Goal: Find specific page/section: Find specific page/section

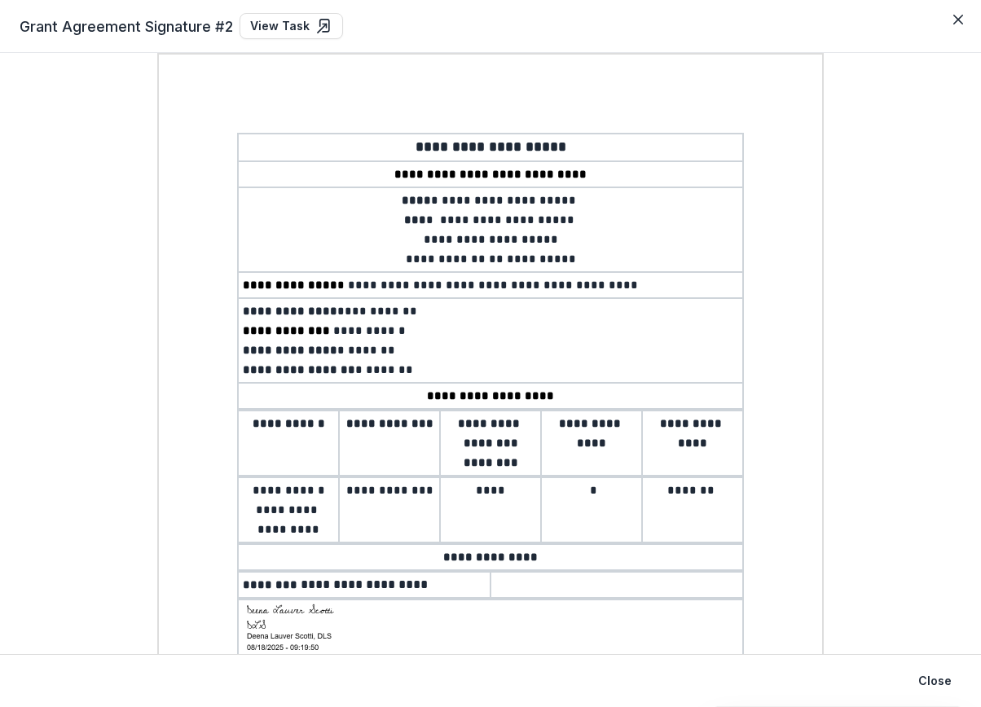
click at [849, 206] on div "**********" at bounding box center [491, 487] width 942 height 869
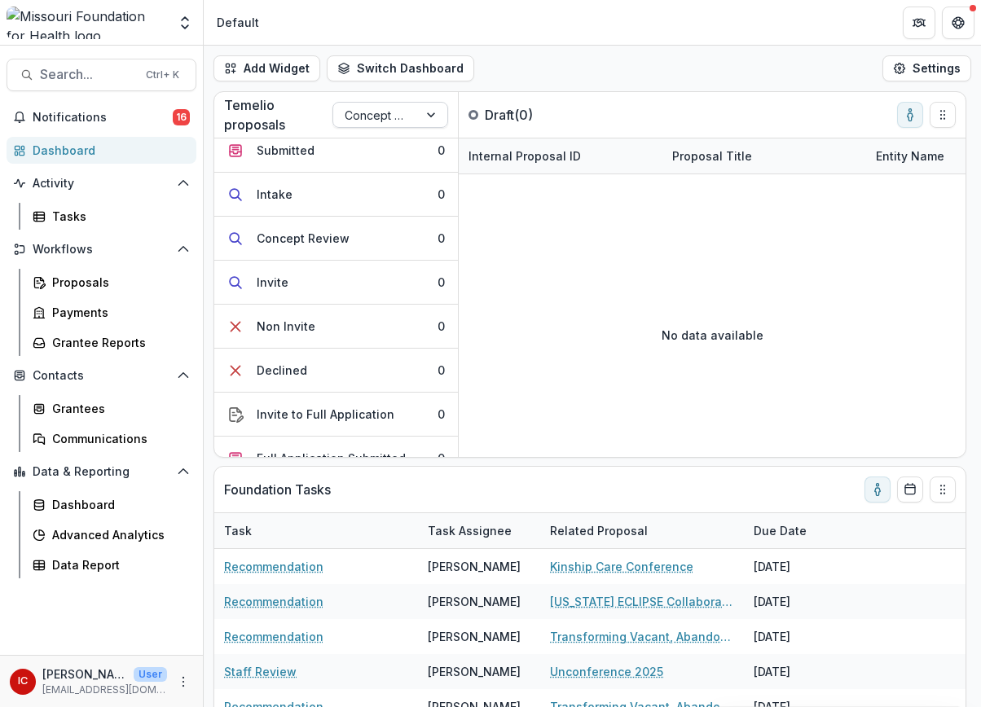
click at [374, 117] on div at bounding box center [376, 115] width 62 height 20
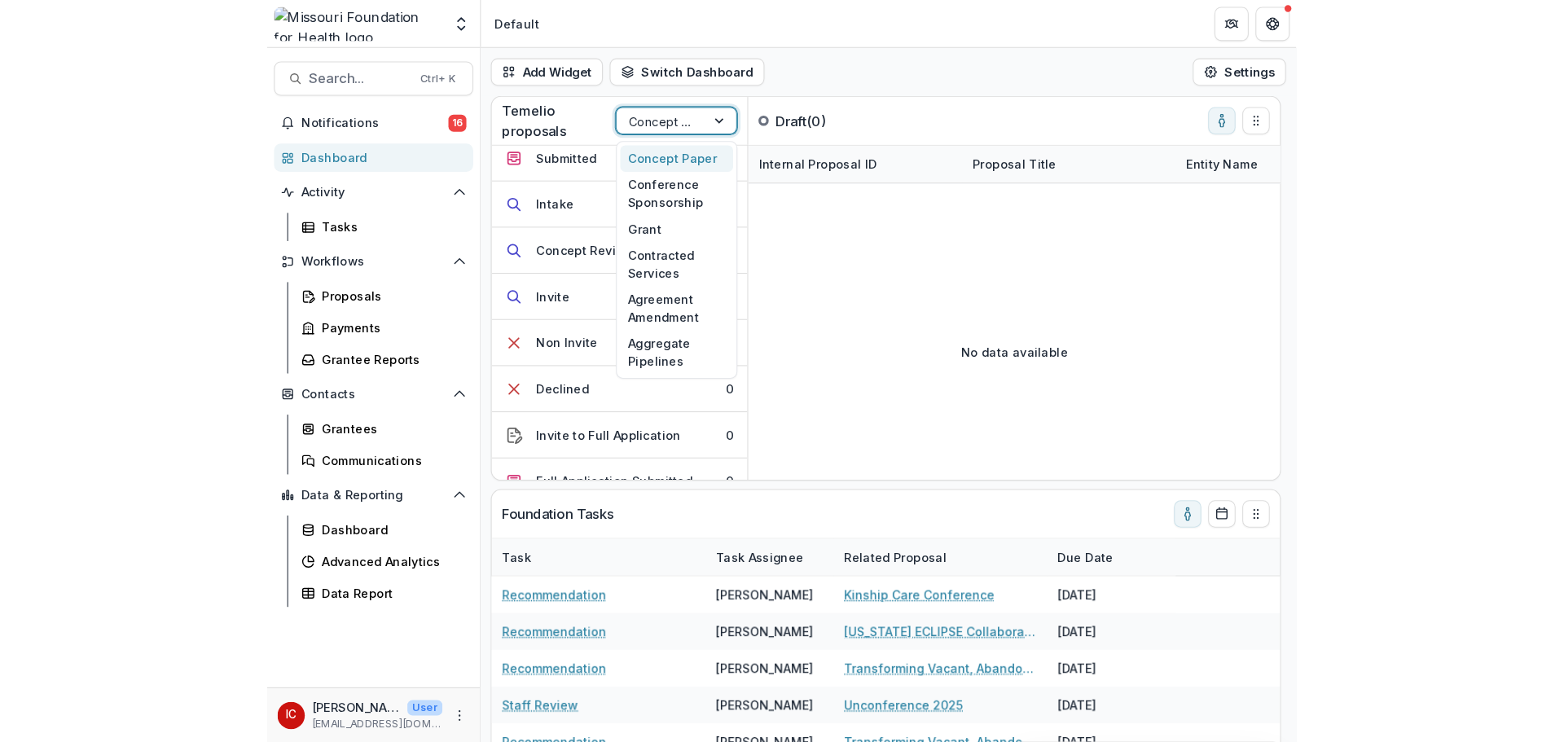
scroll to position [77, 0]
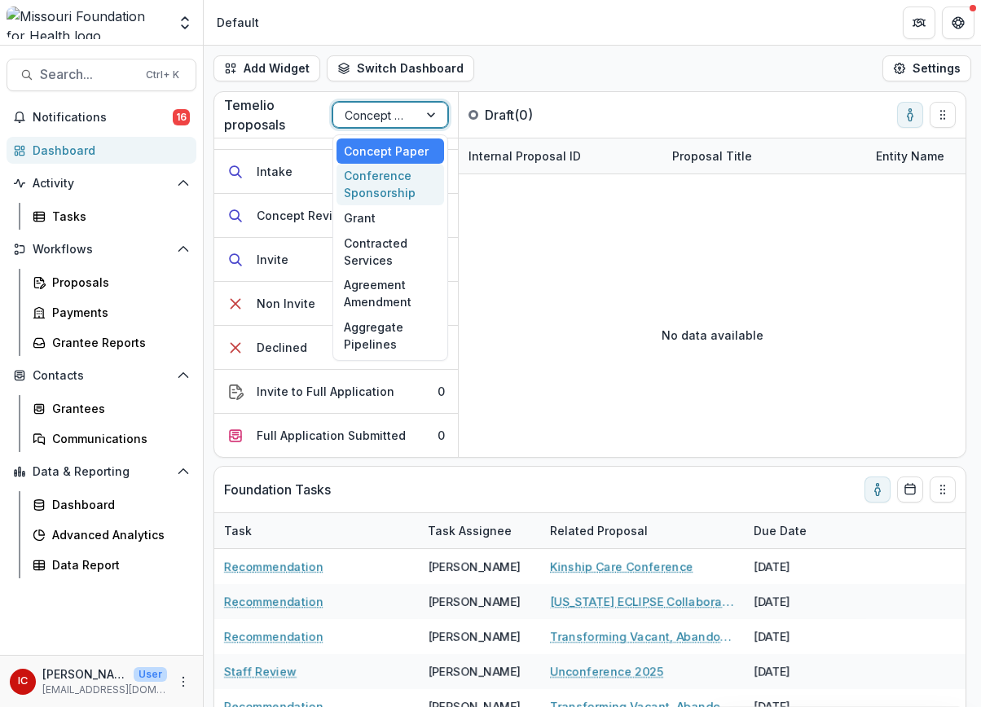
click at [394, 185] on div "Conference Sponsorship" at bounding box center [390, 185] width 108 height 42
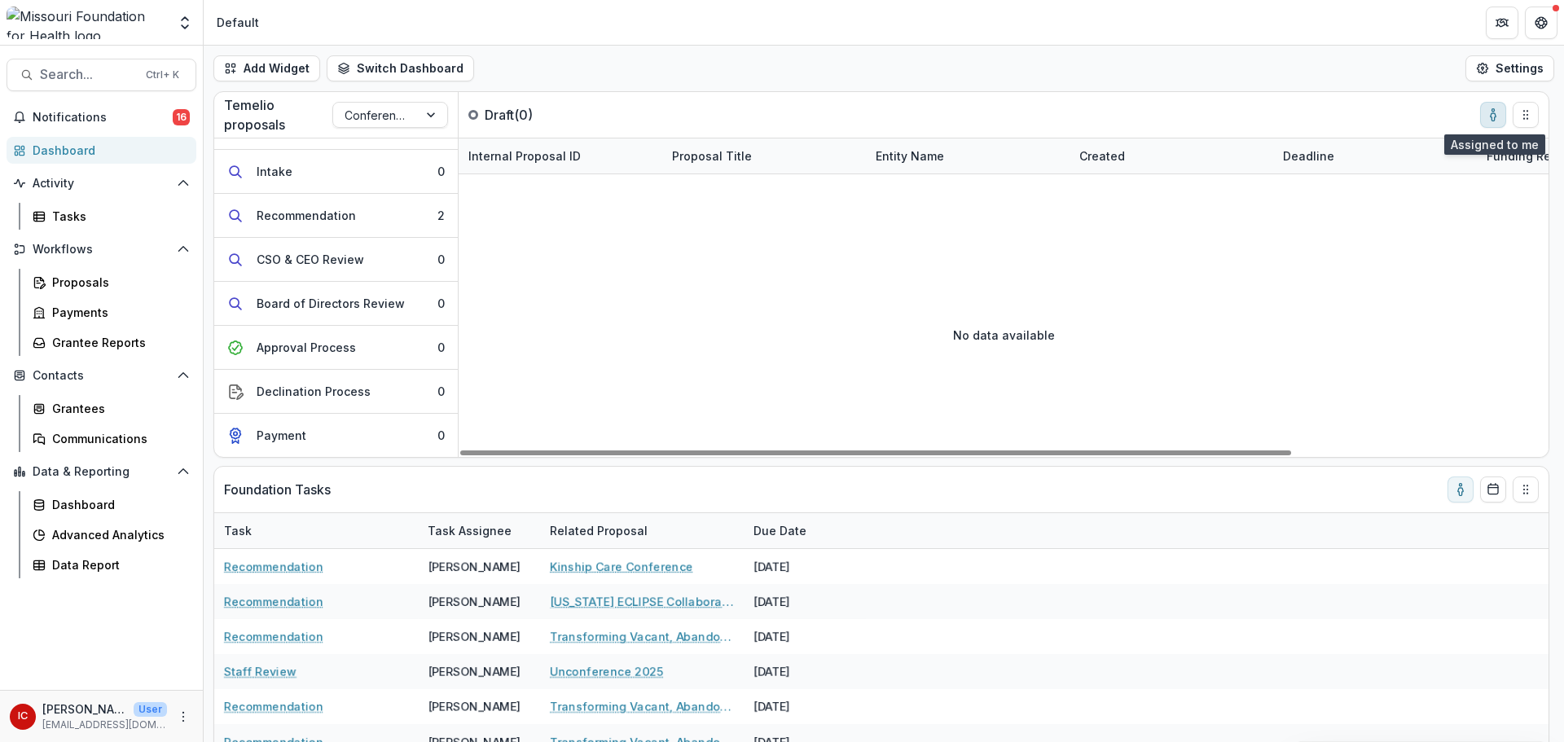
click at [980, 120] on icon "toggle-assigned-to-me" at bounding box center [1493, 114] width 13 height 13
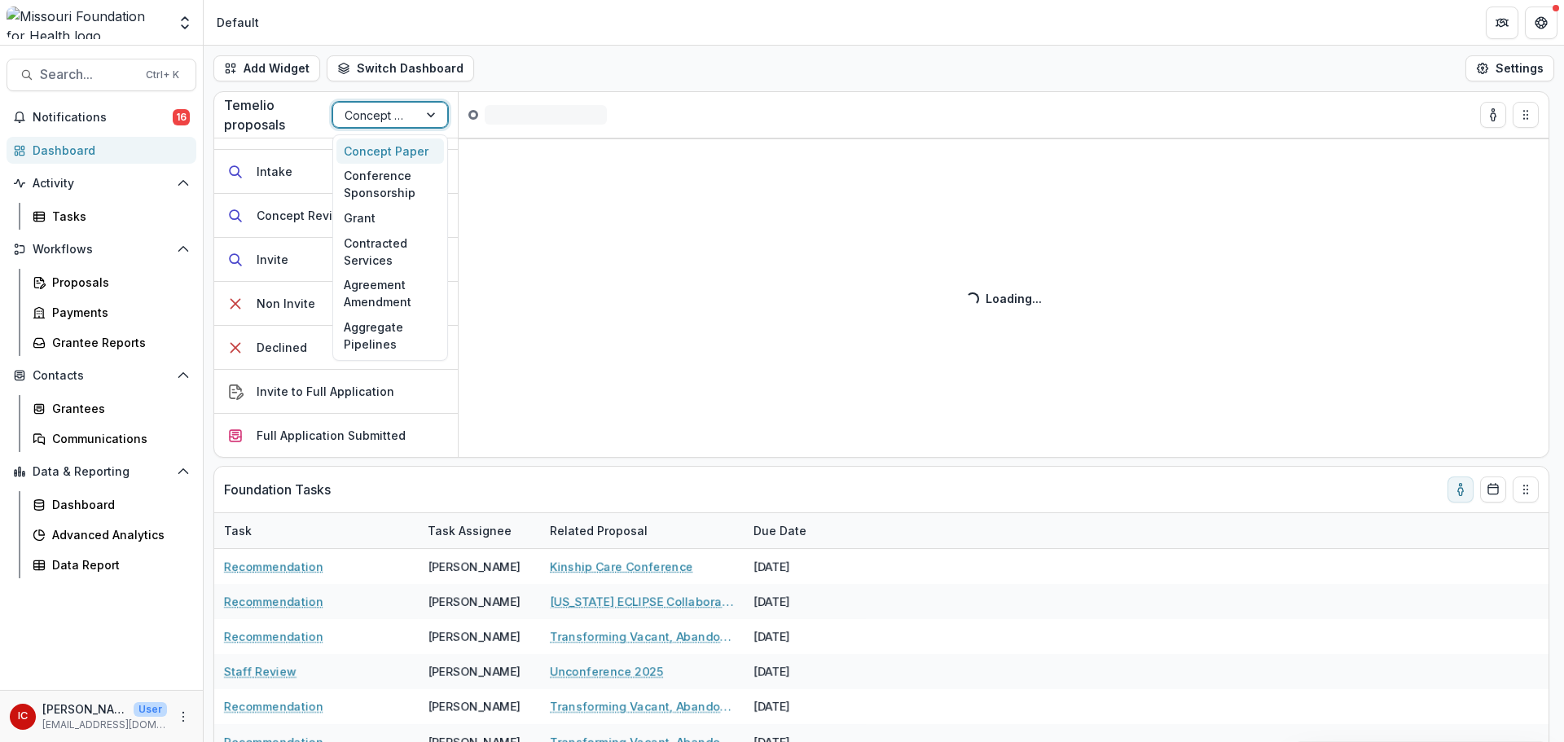
click at [409, 109] on div "Concept Paper" at bounding box center [375, 115] width 85 height 24
click at [394, 180] on div "Conference Sponsorship" at bounding box center [390, 185] width 108 height 42
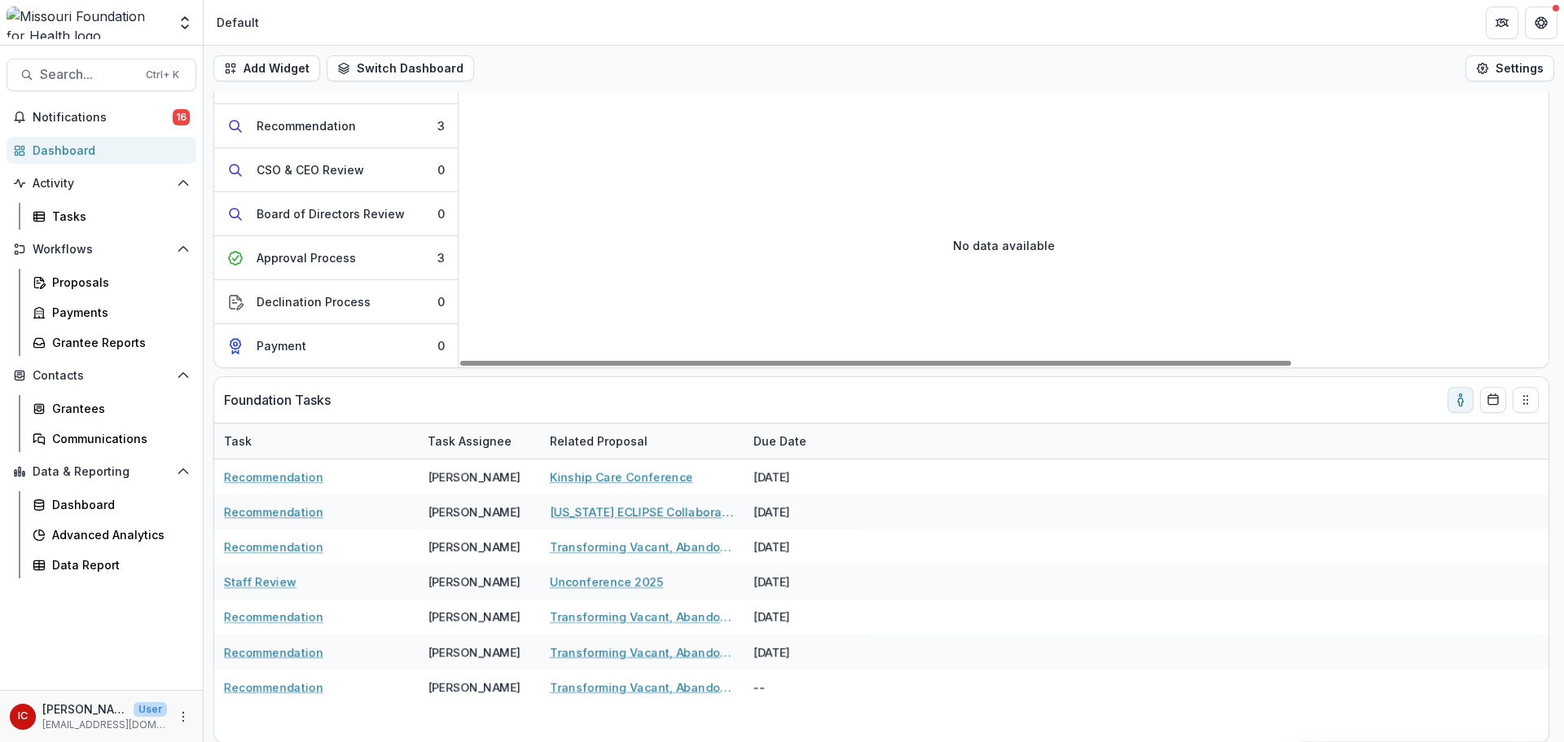
scroll to position [90, 0]
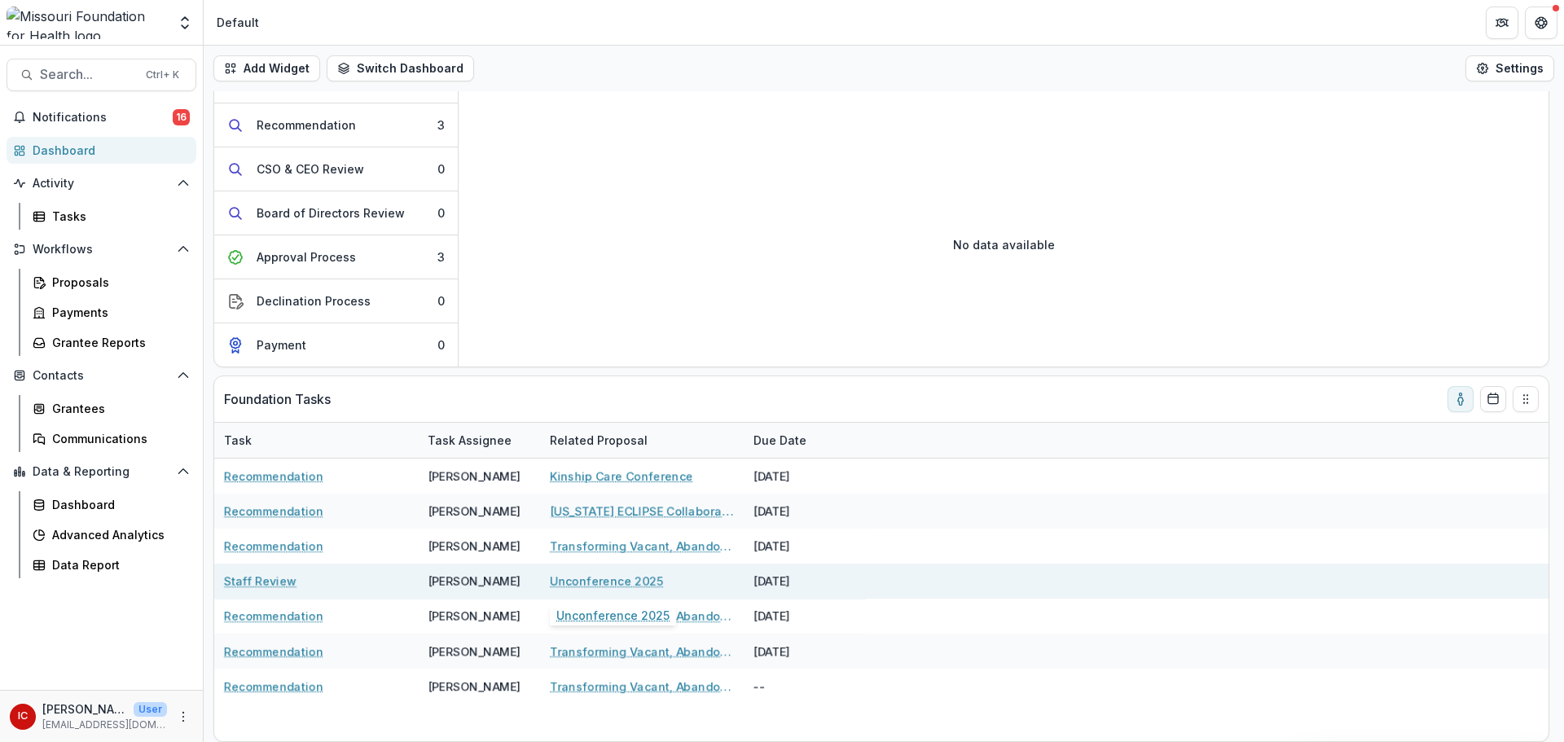
click at [617, 578] on link "Unconference 2025" at bounding box center [606, 581] width 113 height 17
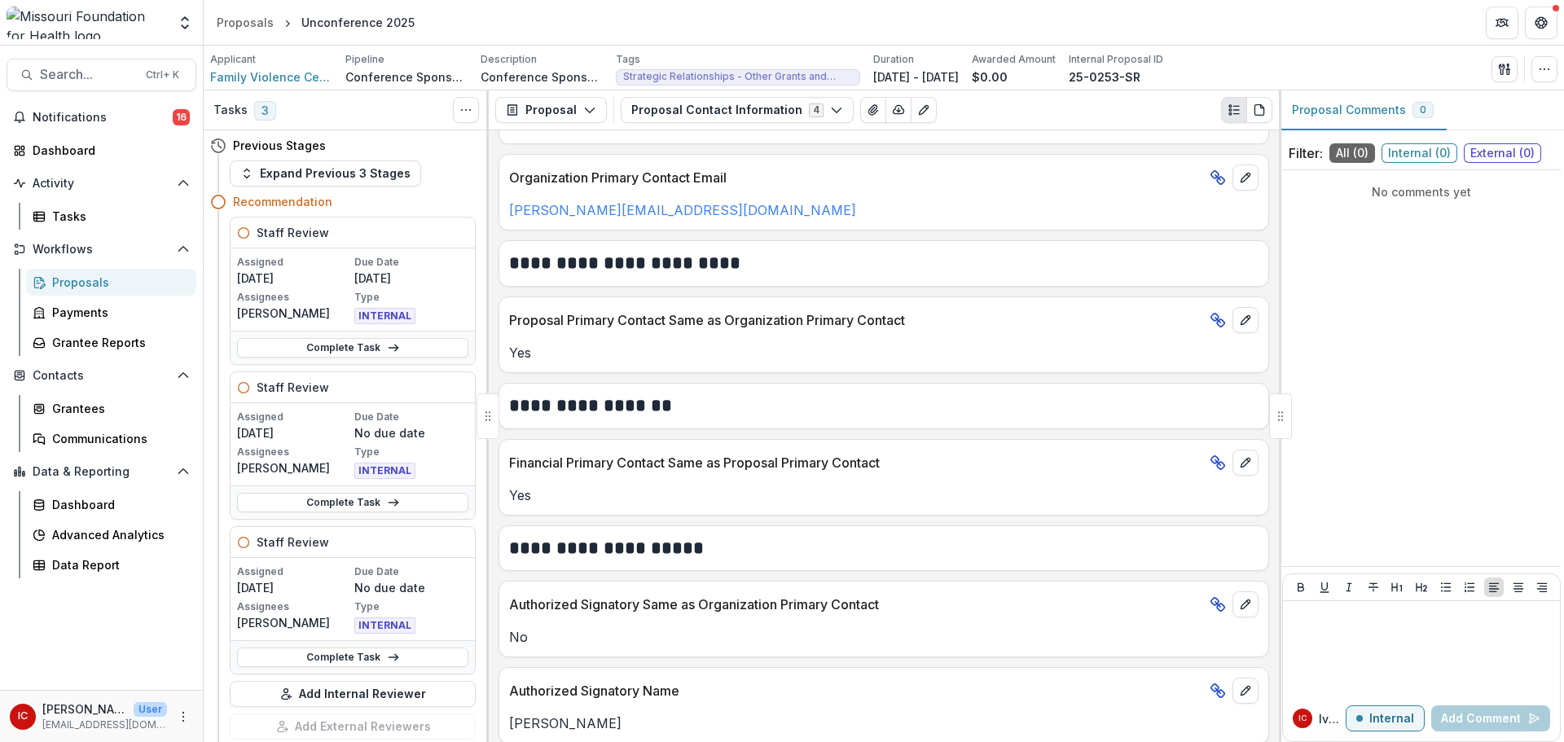
scroll to position [287, 0]
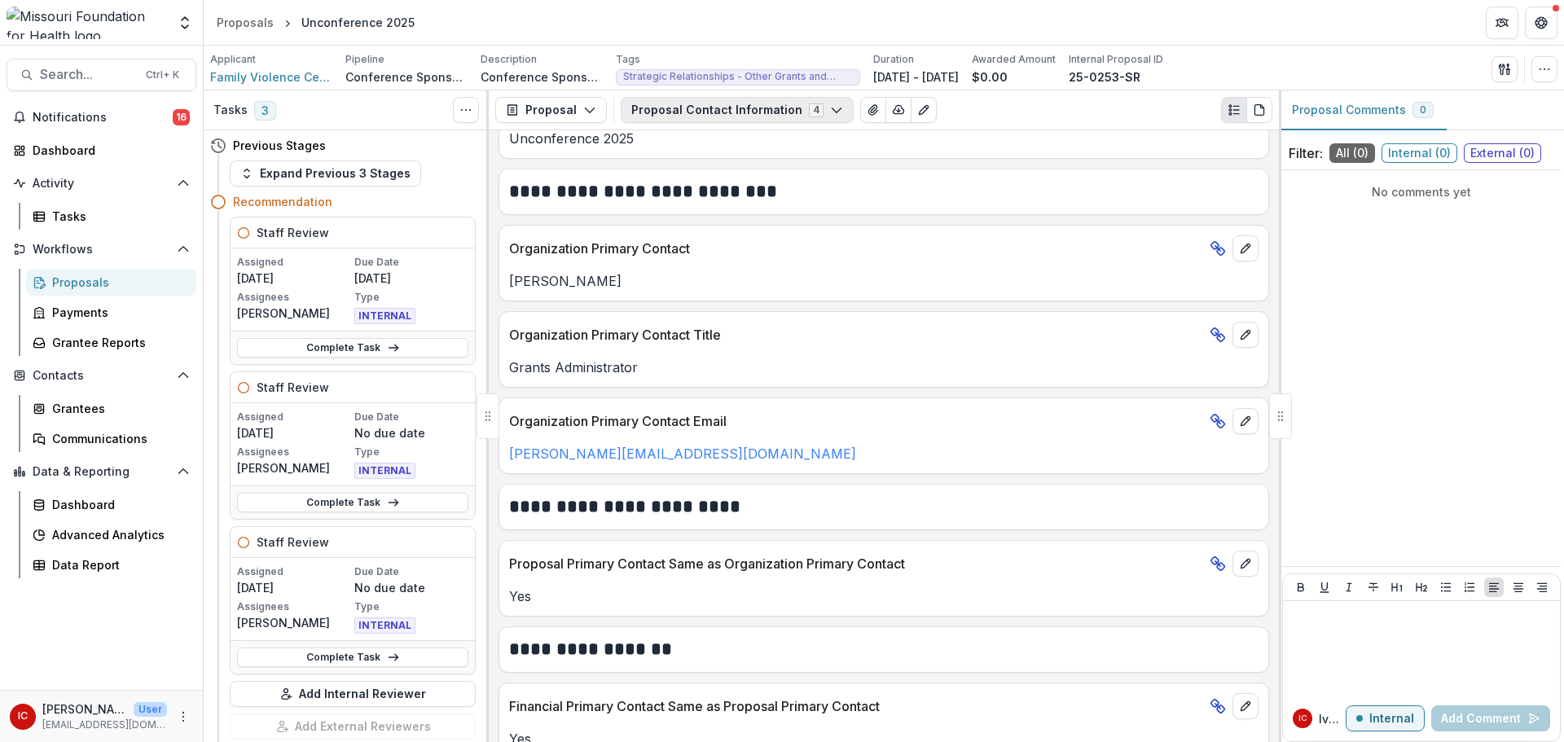
click at [831, 110] on button "Proposal Contact Information 4" at bounding box center [737, 110] width 233 height 26
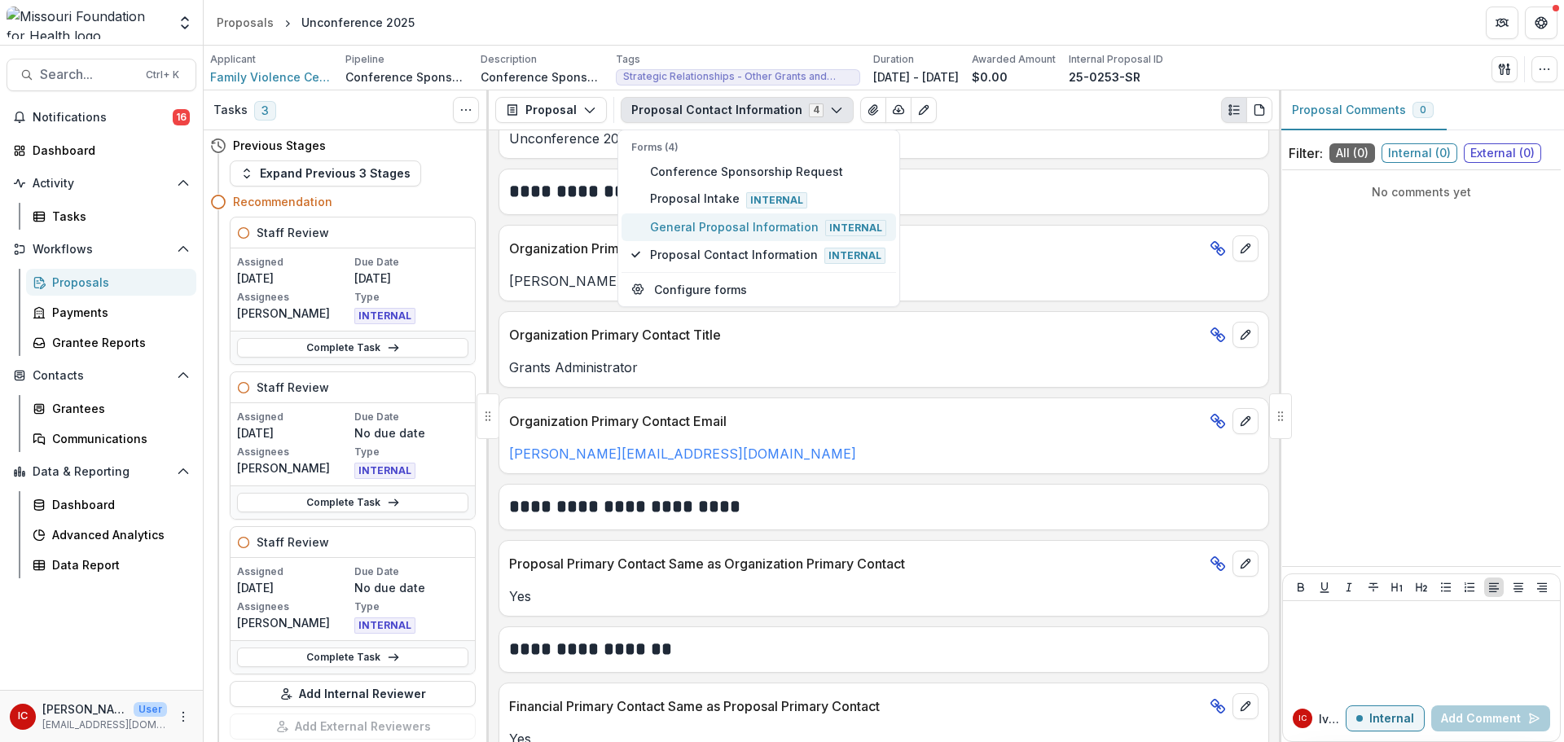
click at [695, 226] on span "General Proposal Information Internal" at bounding box center [768, 227] width 236 height 18
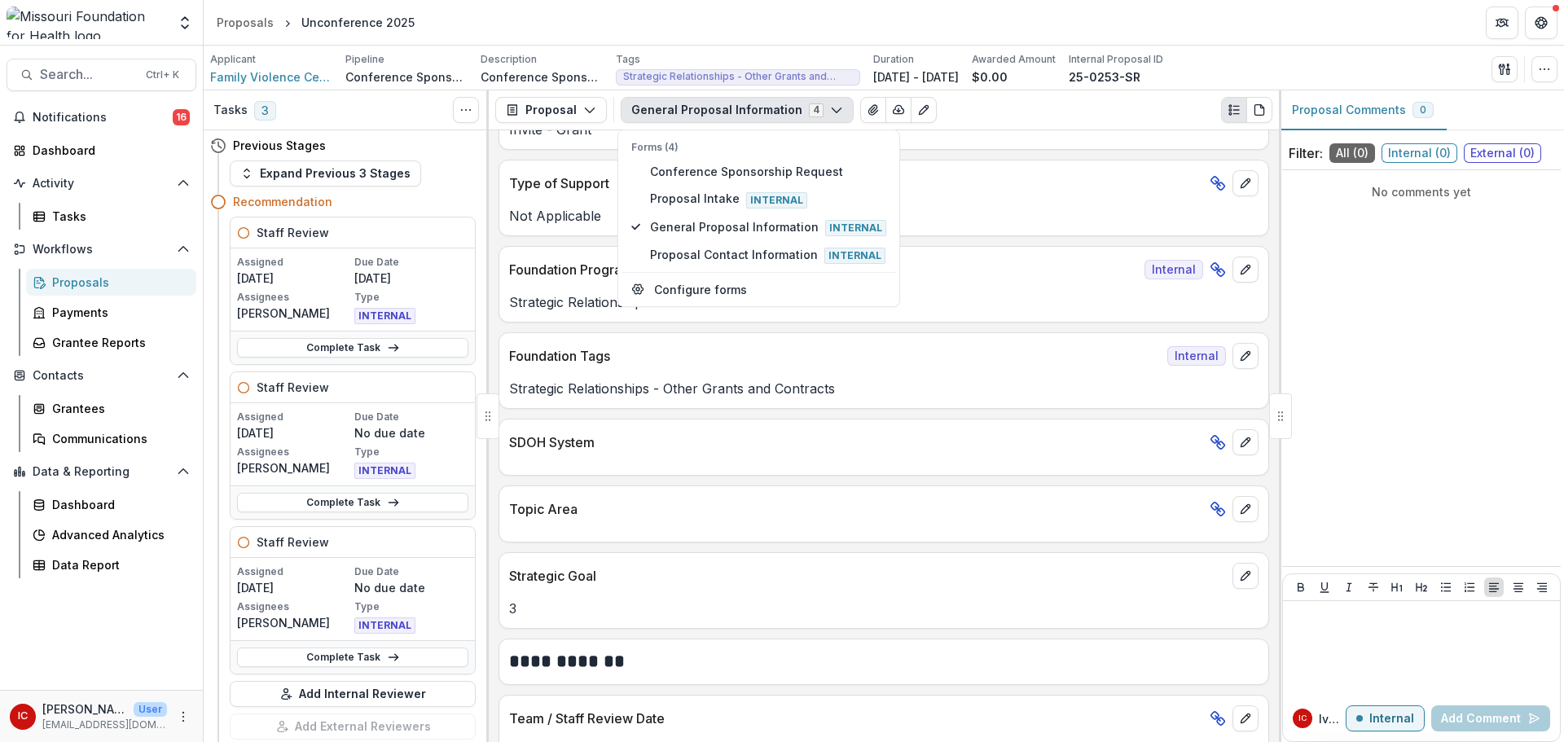
scroll to position [1288, 0]
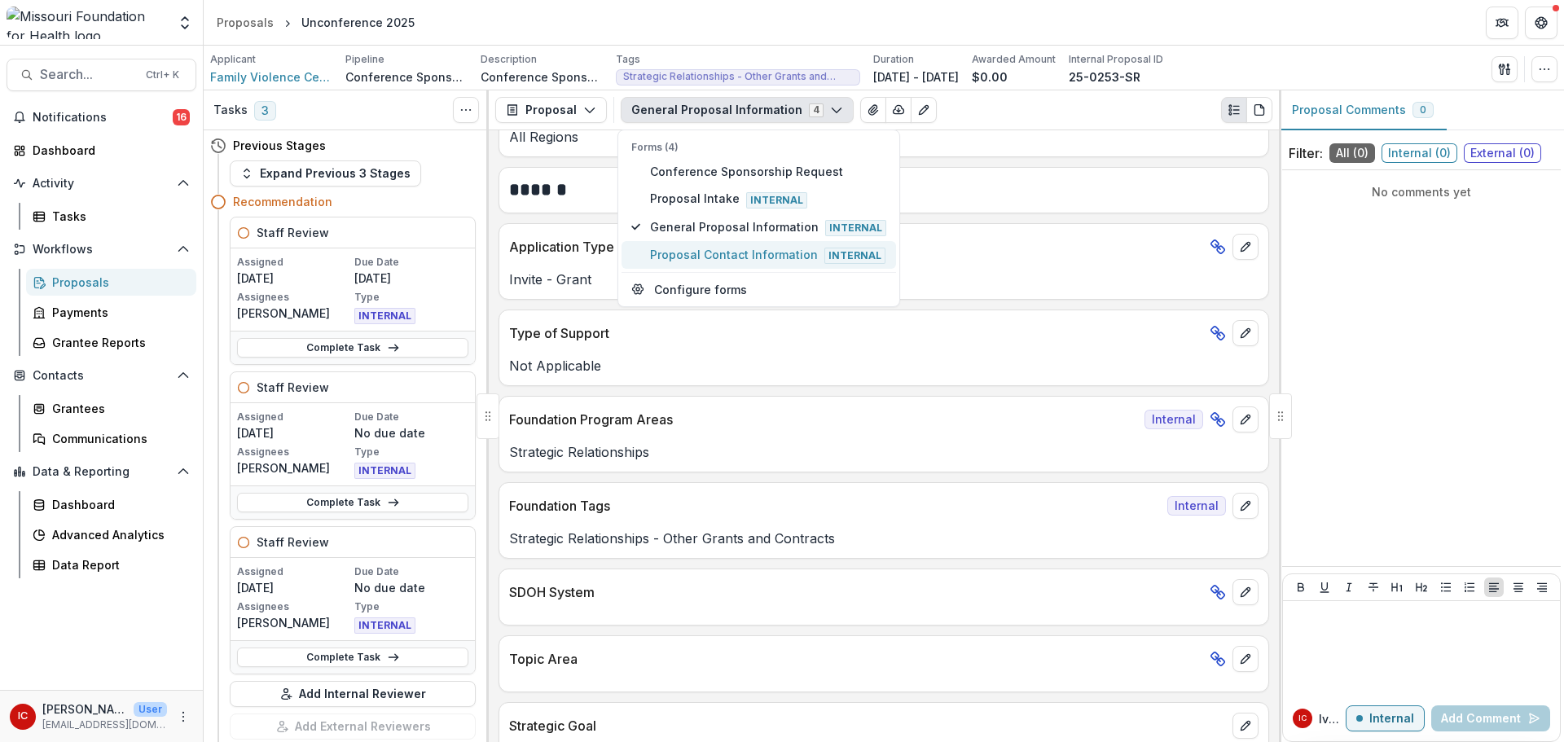
click at [760, 254] on span "Proposal Contact Information Internal" at bounding box center [768, 255] width 236 height 18
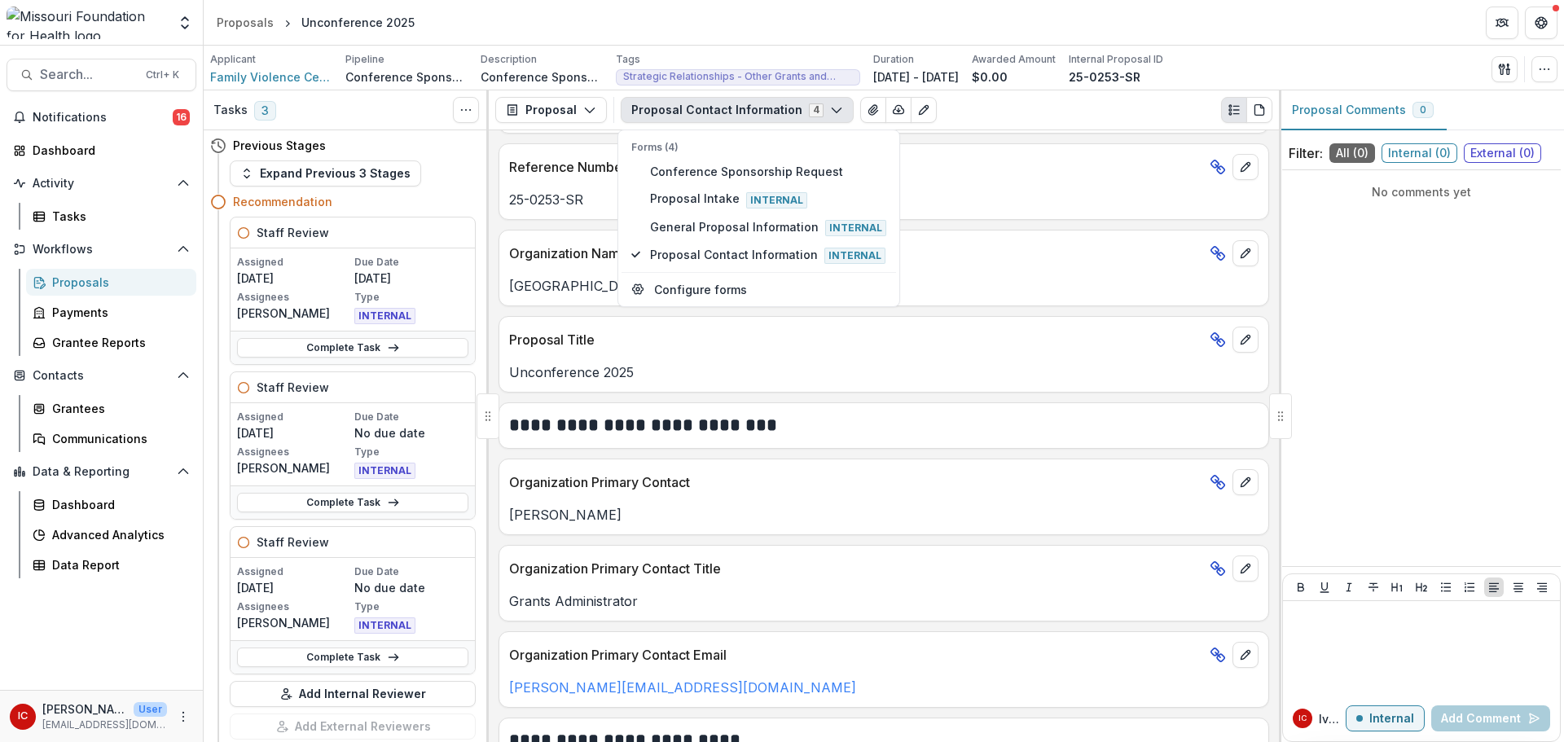
scroll to position [0, 0]
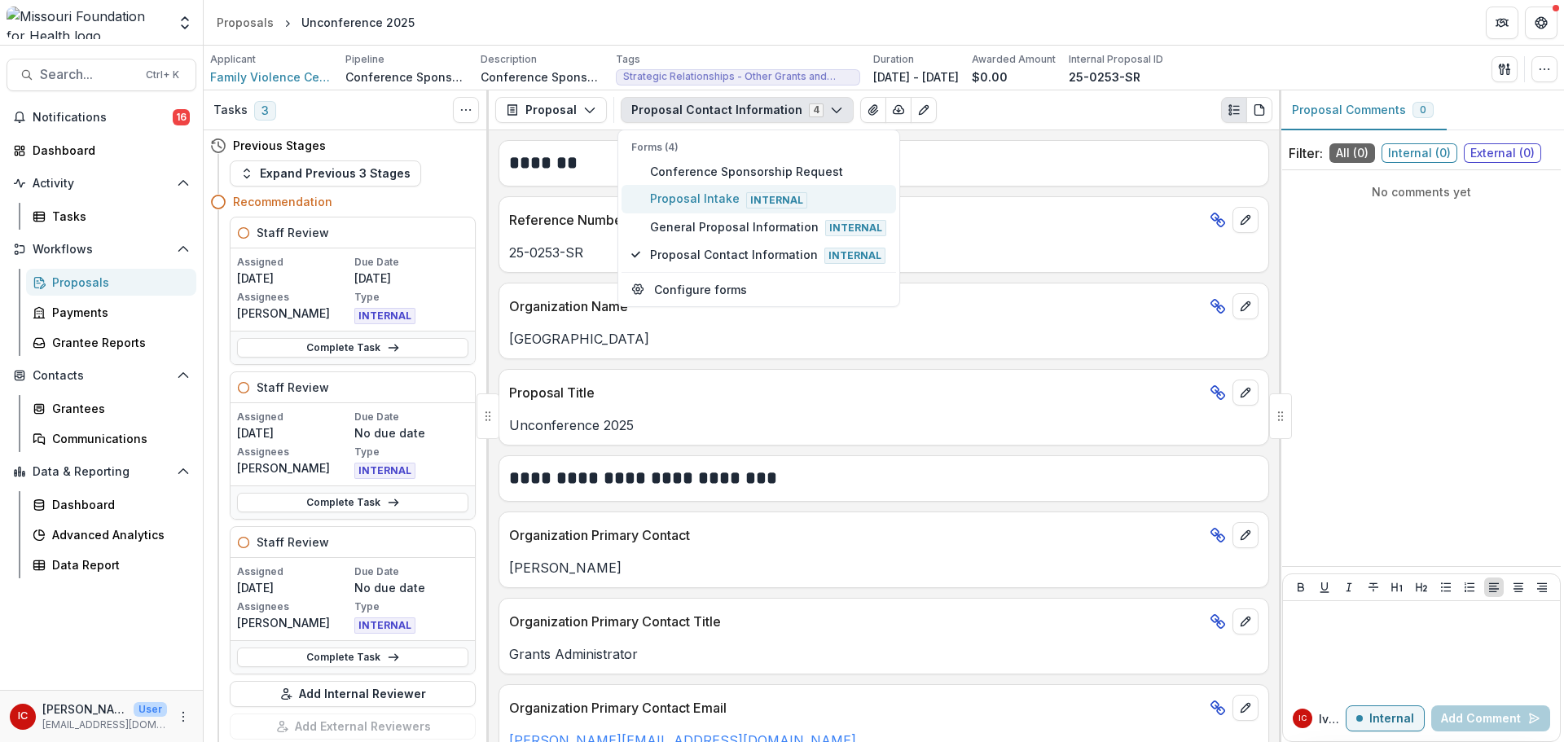
click at [695, 200] on span "Proposal Intake Internal" at bounding box center [768, 199] width 236 height 18
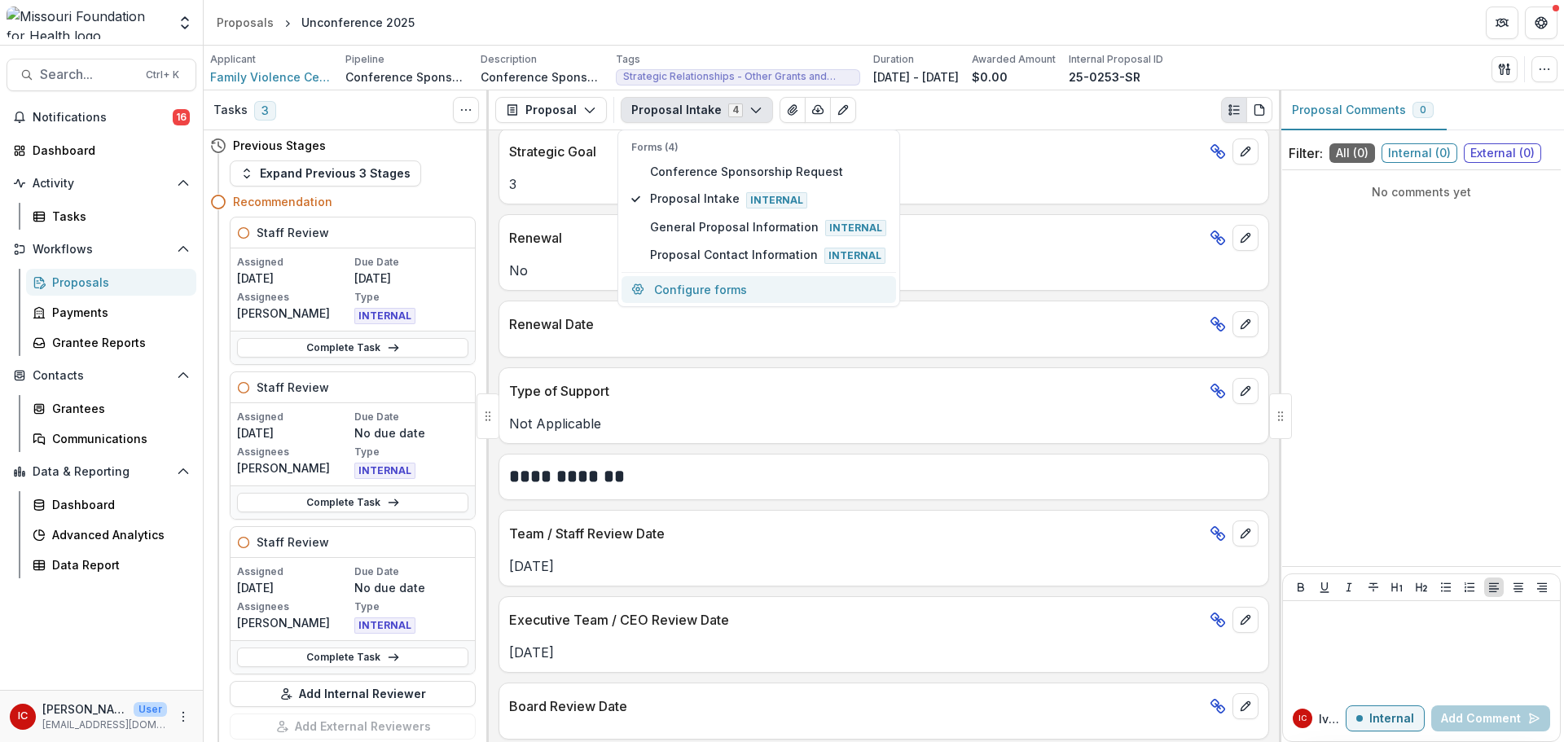
scroll to position [1707, 0]
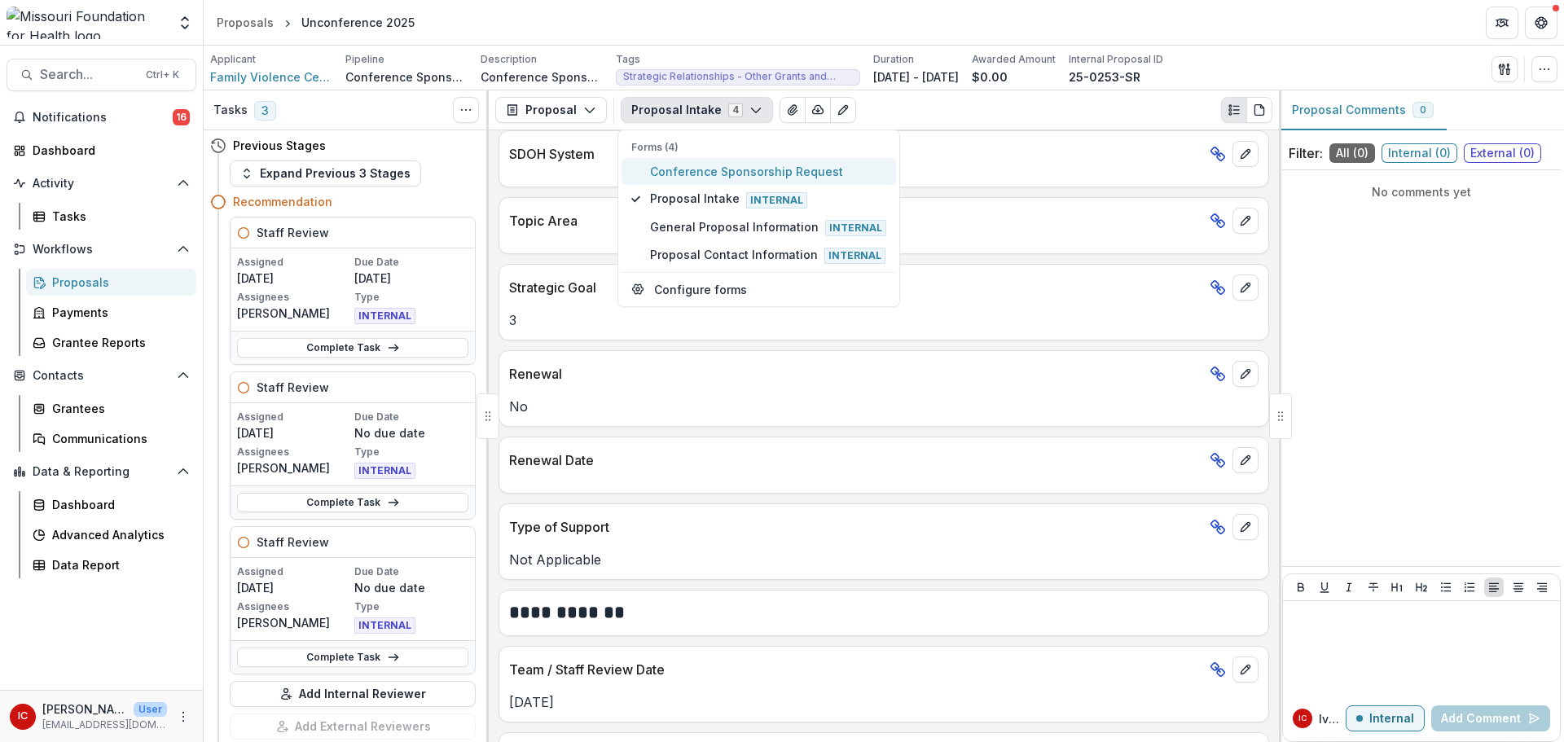
click at [782, 167] on span "Conference Sponsorship Request" at bounding box center [768, 171] width 236 height 17
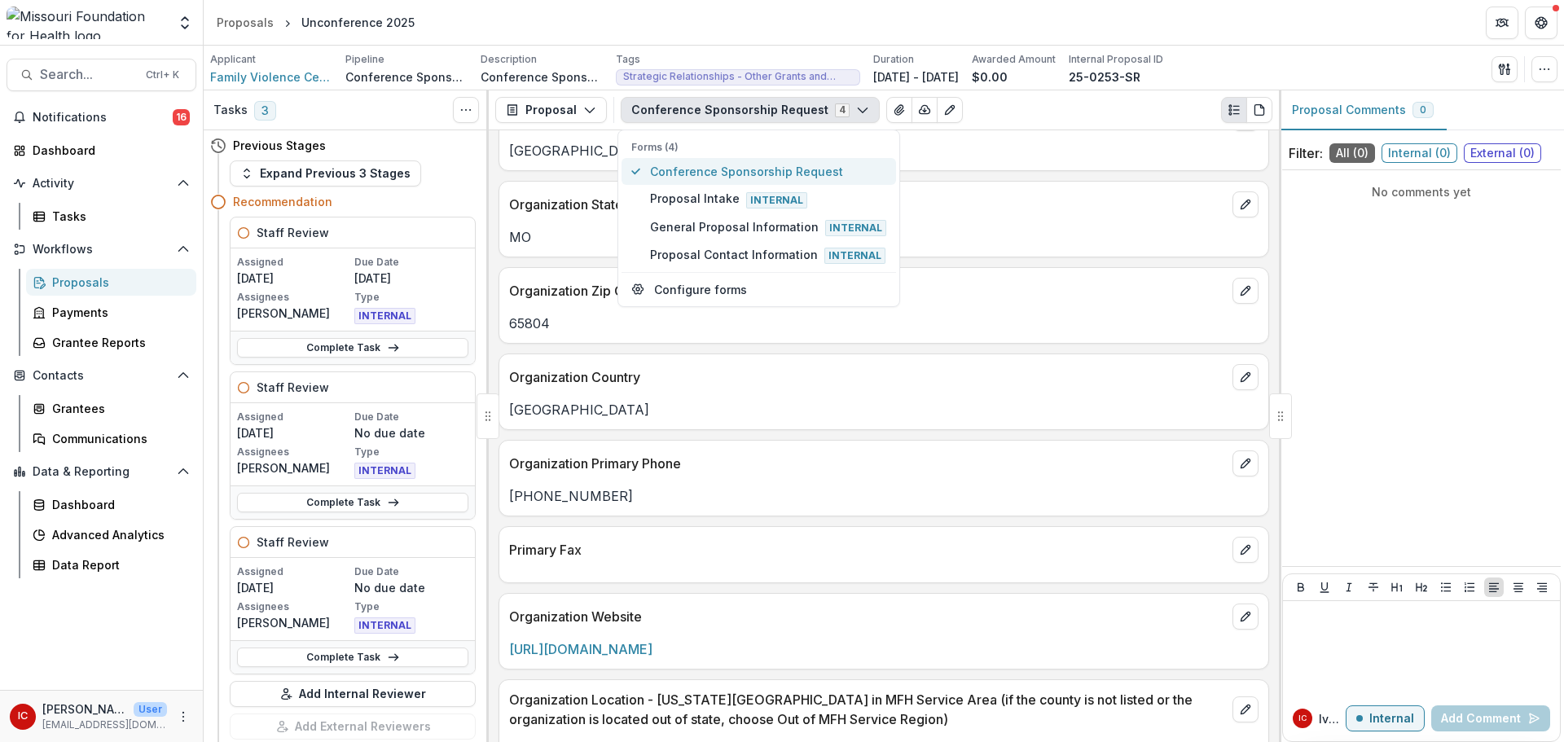
scroll to position [1810, 0]
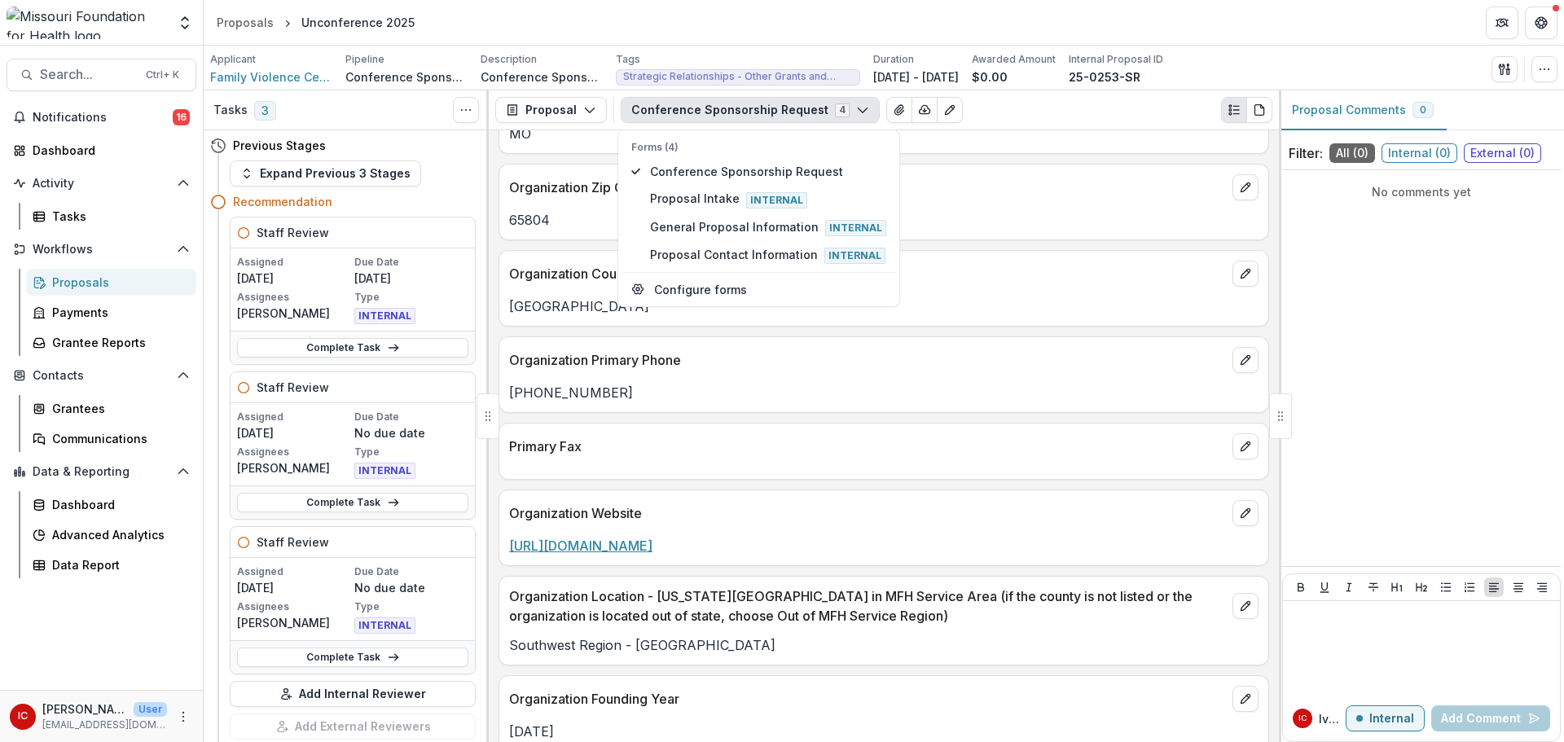
click at [653, 548] on link "http://www.myharmonyhouse.org" at bounding box center [580, 546] width 143 height 16
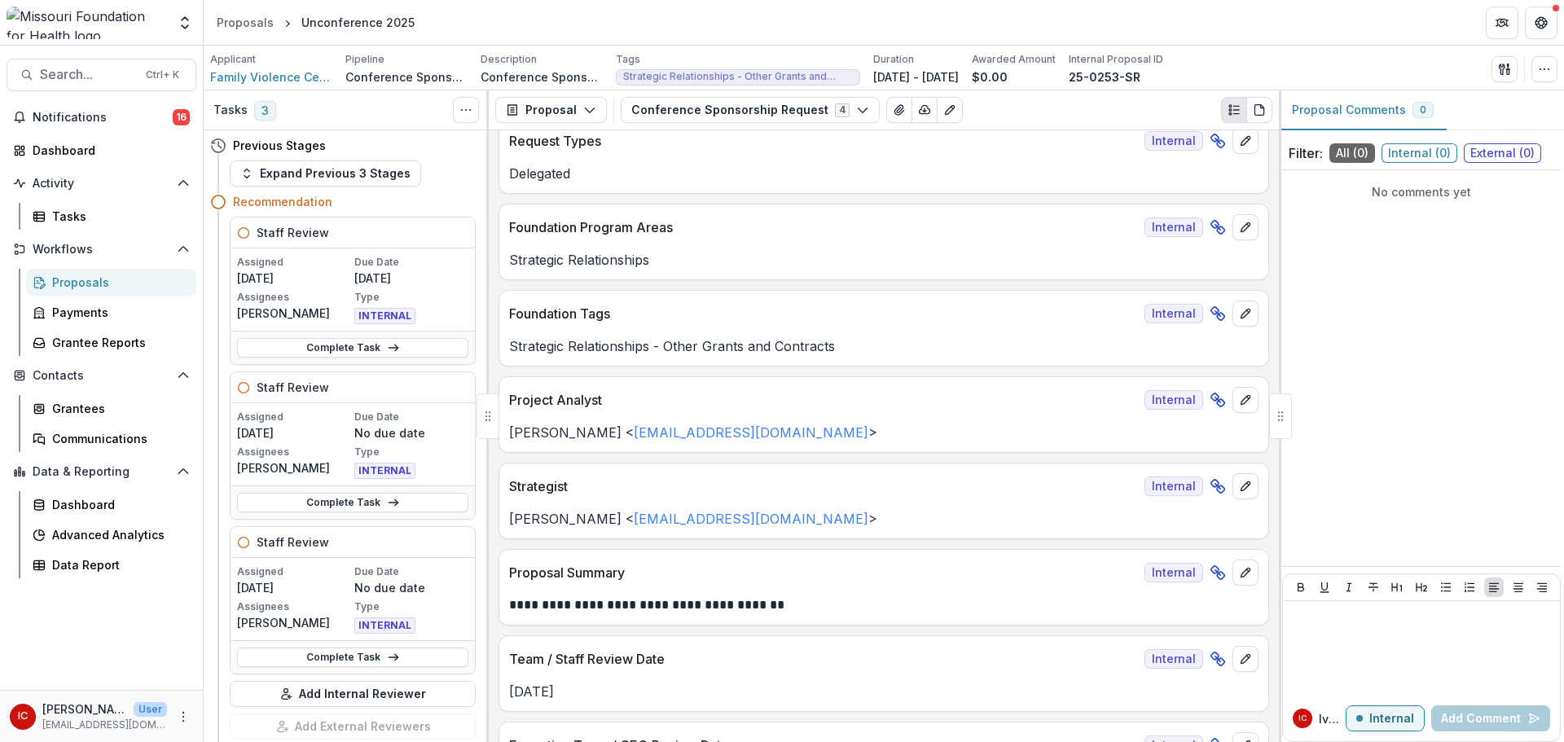
scroll to position [244, 0]
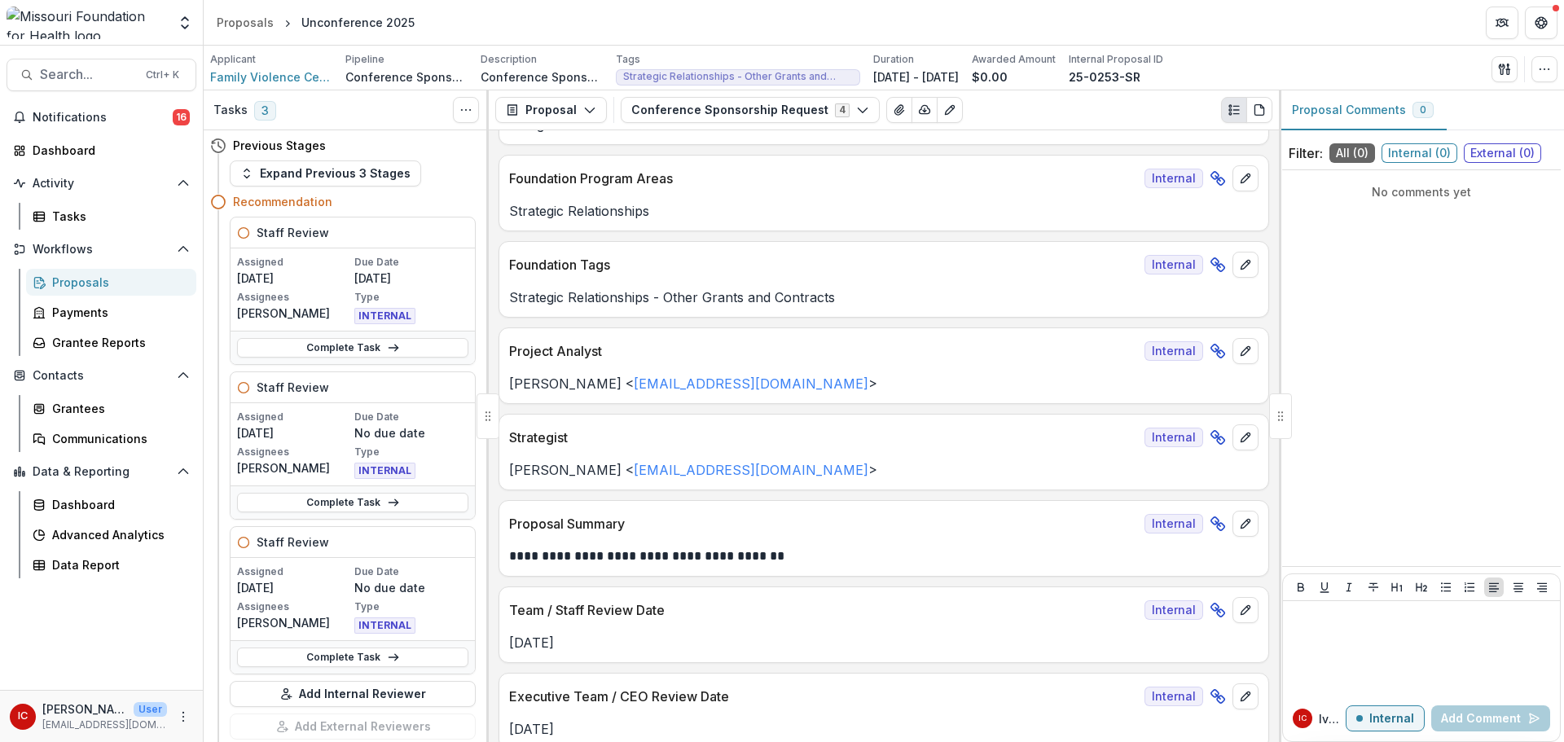
click at [980, 262] on rect at bounding box center [1215, 261] width 9 height 9
click at [980, 264] on icon at bounding box center [1218, 265] width 16 height 16
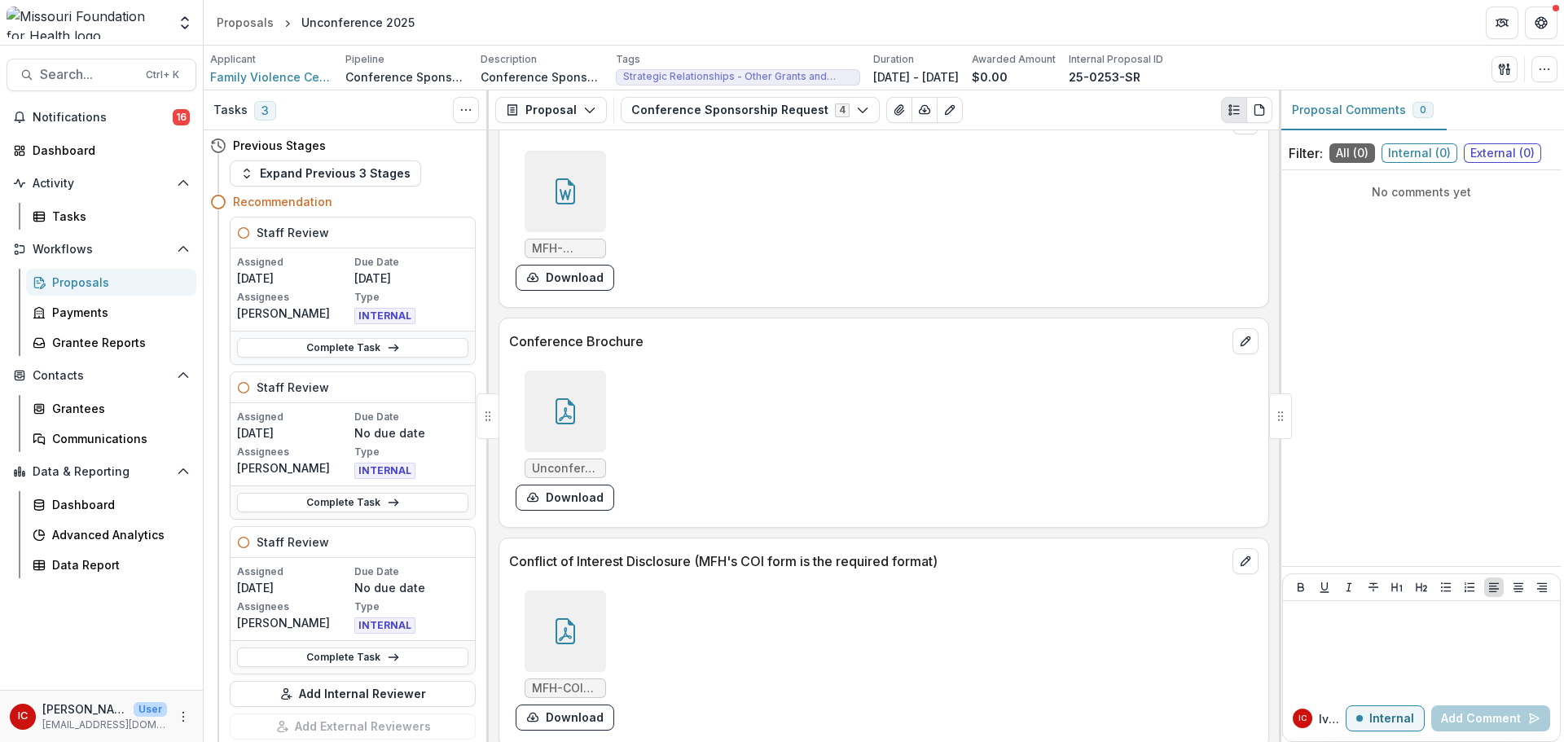
scroll to position [5622, 0]
click at [597, 424] on div at bounding box center [565, 407] width 81 height 81
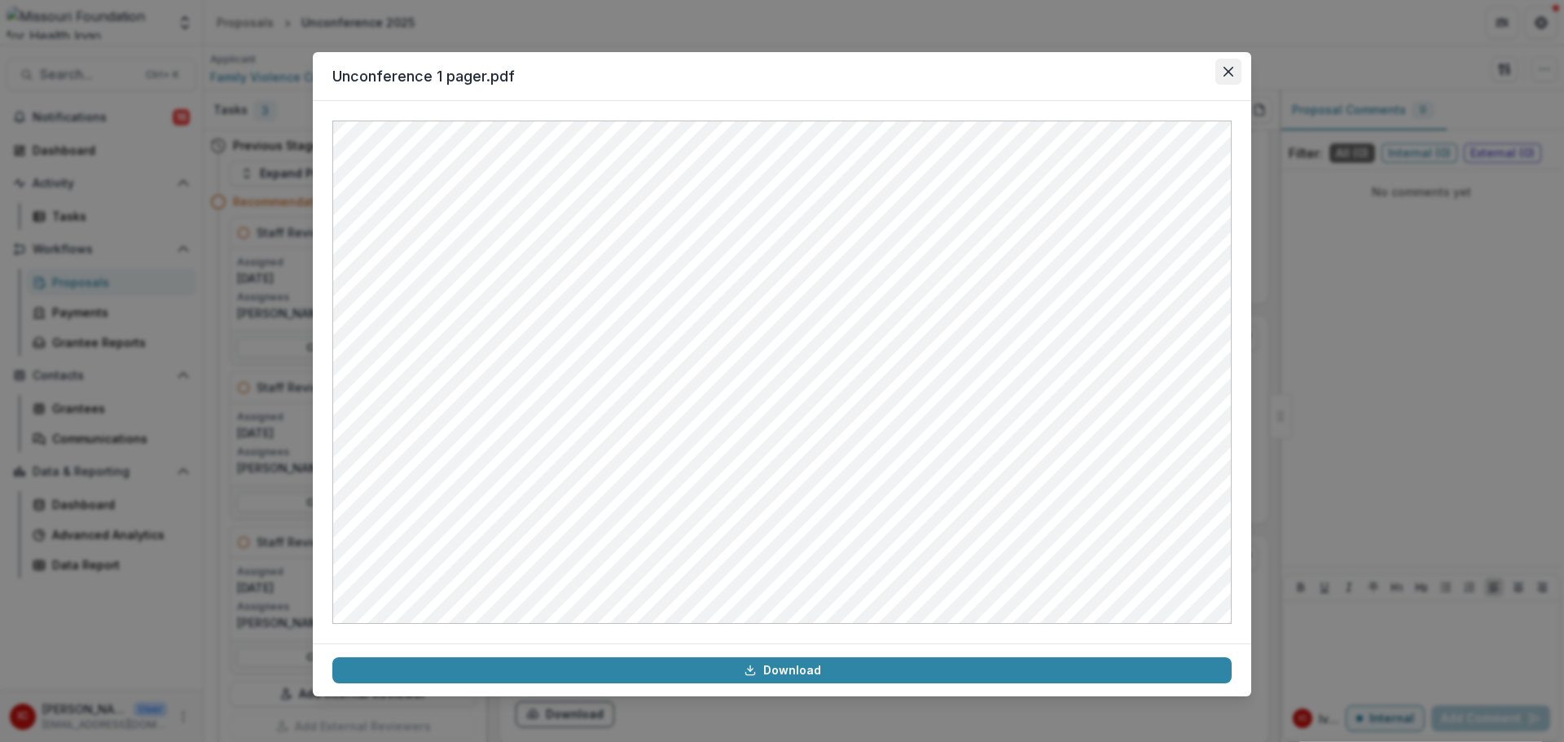
click at [980, 66] on button "Close" at bounding box center [1229, 72] width 26 height 26
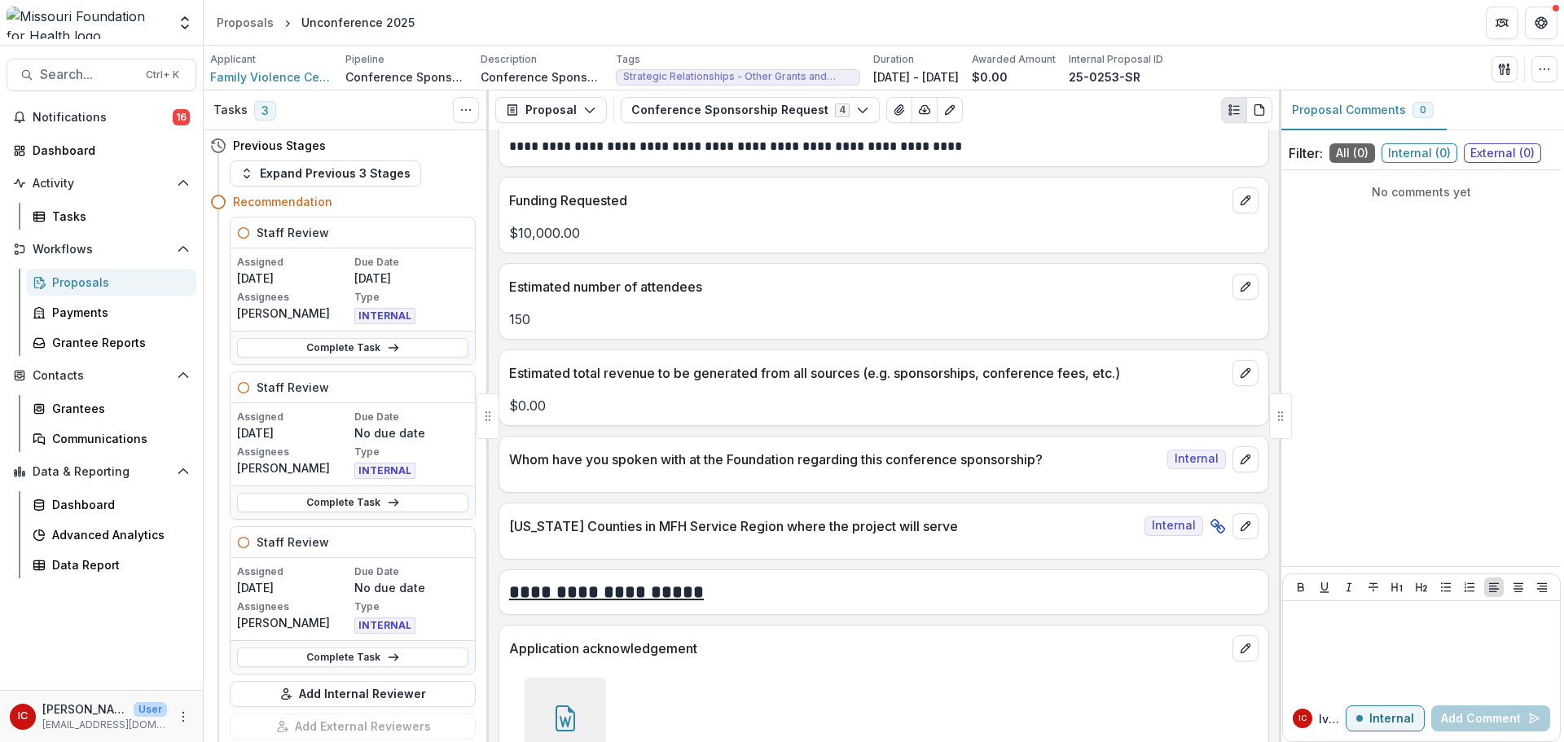
scroll to position [5051, 0]
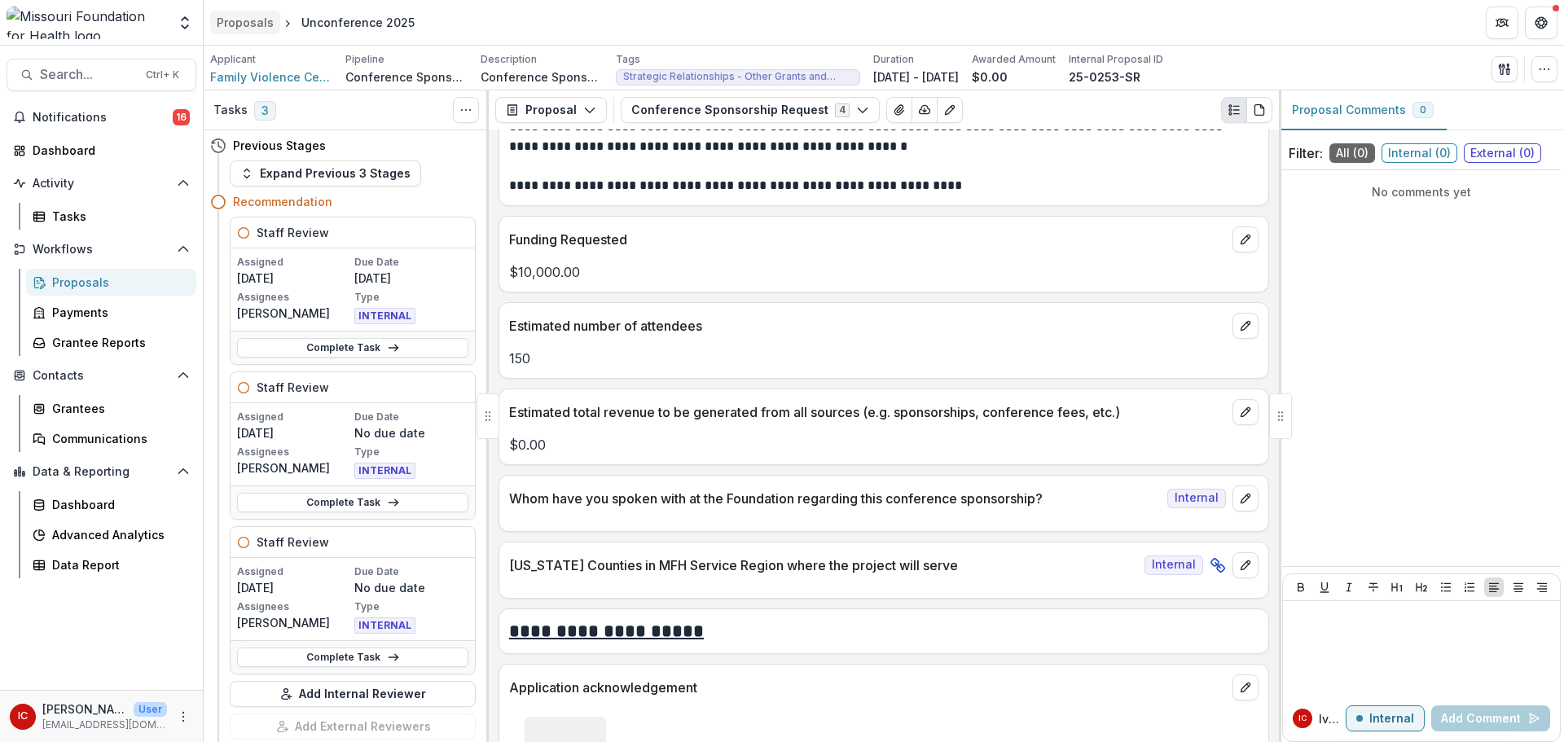
click at [258, 20] on div "Proposals" at bounding box center [245, 22] width 57 height 17
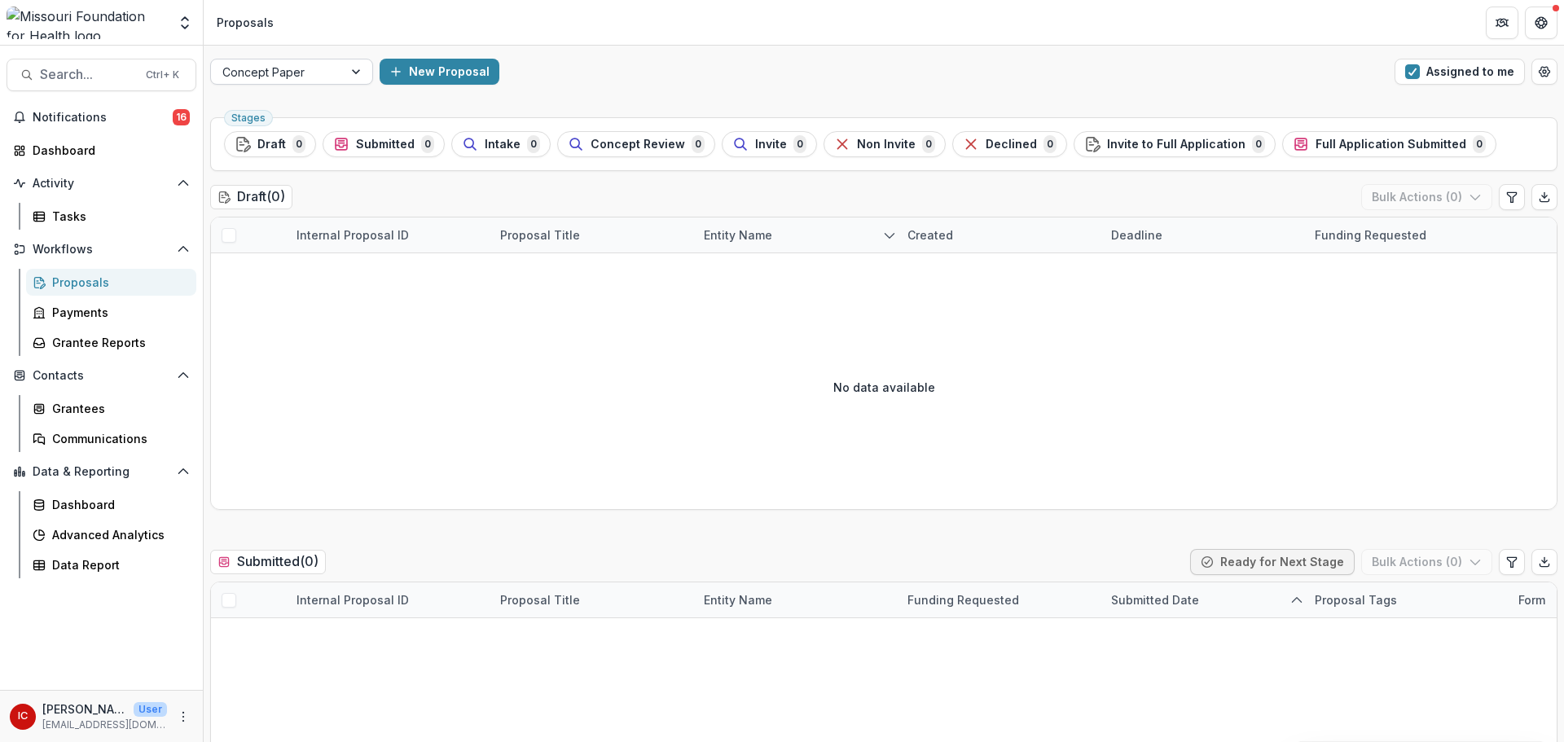
click at [319, 78] on div at bounding box center [276, 72] width 109 height 20
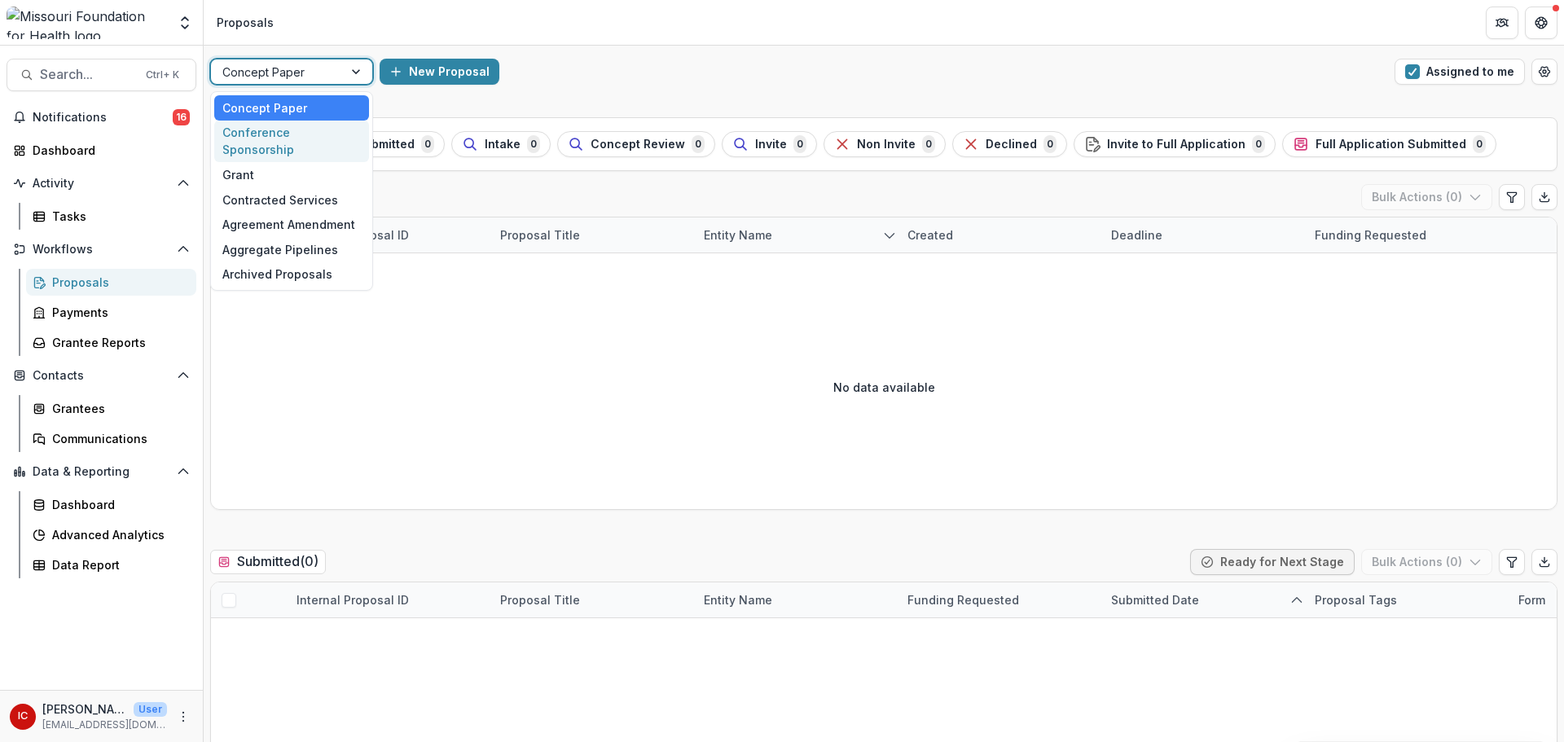
click at [309, 137] on div "Conference Sponsorship" at bounding box center [291, 142] width 155 height 42
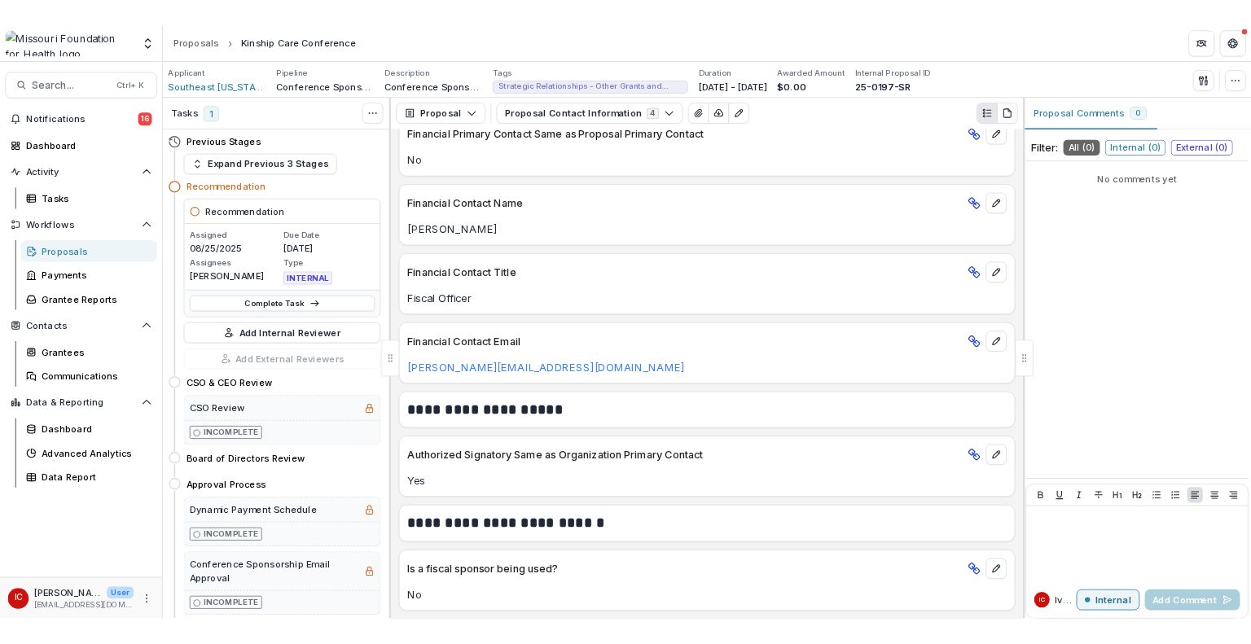
scroll to position [1108, 0]
